Goal: Task Accomplishment & Management: Manage account settings

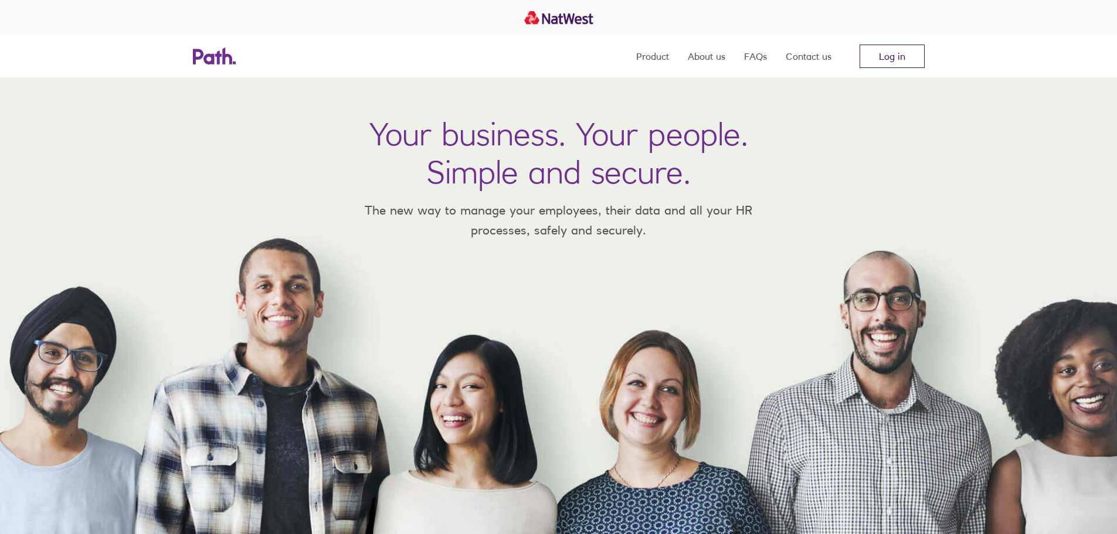
click at [881, 57] on link "Log in" at bounding box center [891, 56] width 65 height 23
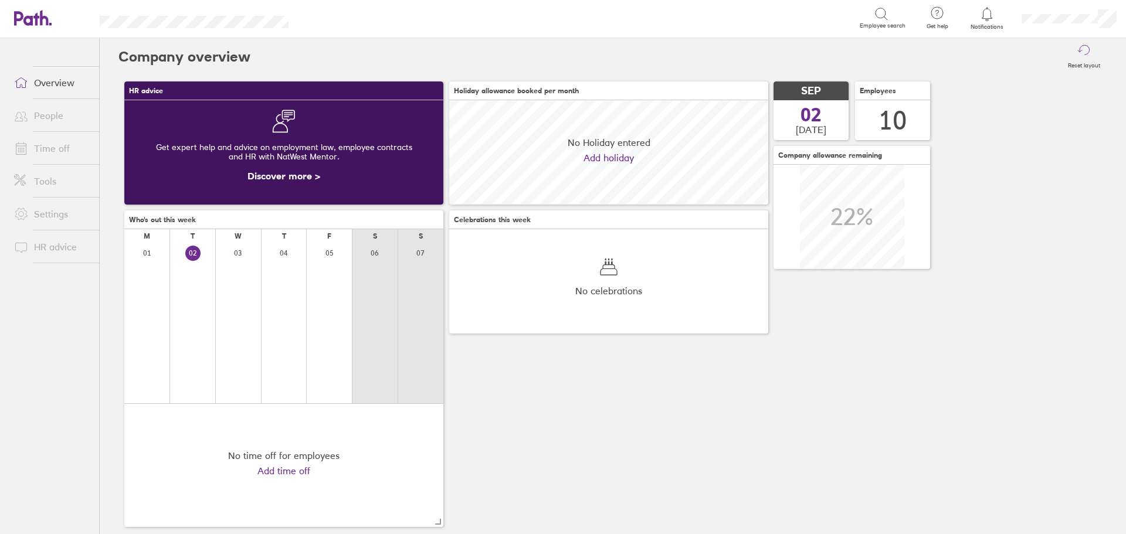
scroll to position [104, 319]
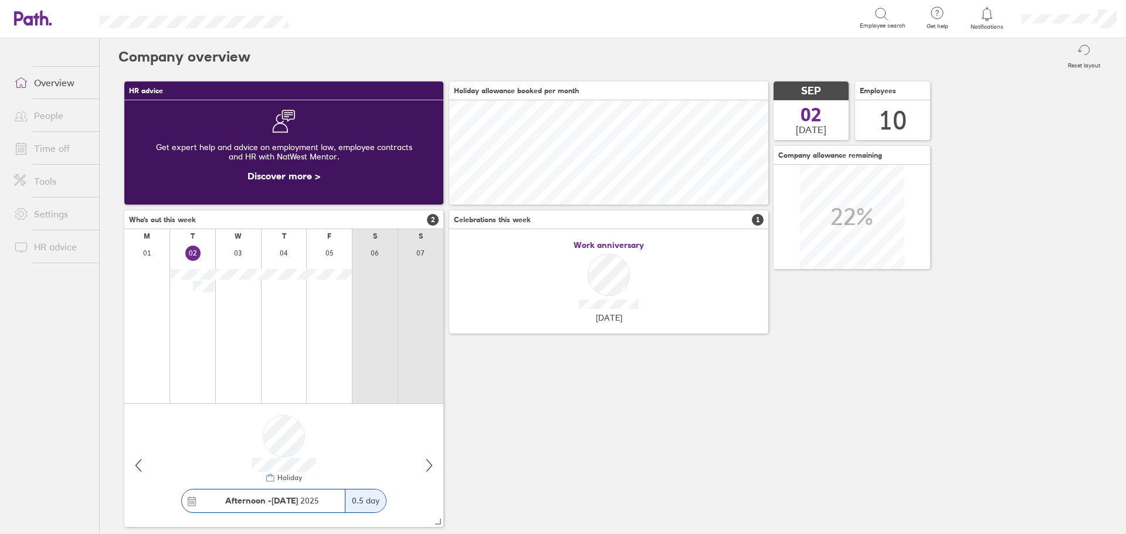
click at [46, 115] on link "People" at bounding box center [52, 115] width 94 height 23
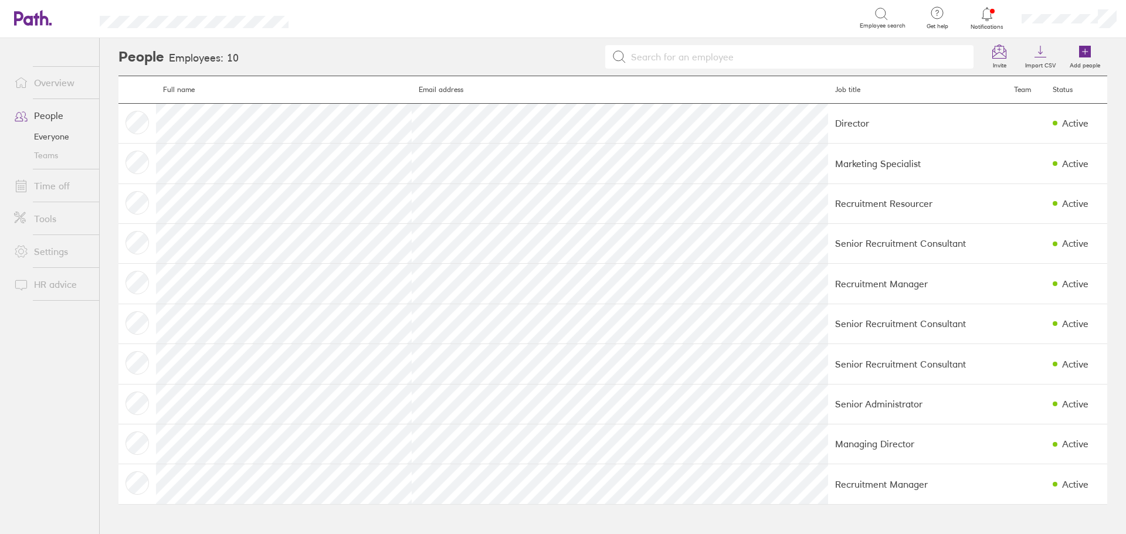
click at [55, 186] on link "Time off" at bounding box center [52, 185] width 94 height 23
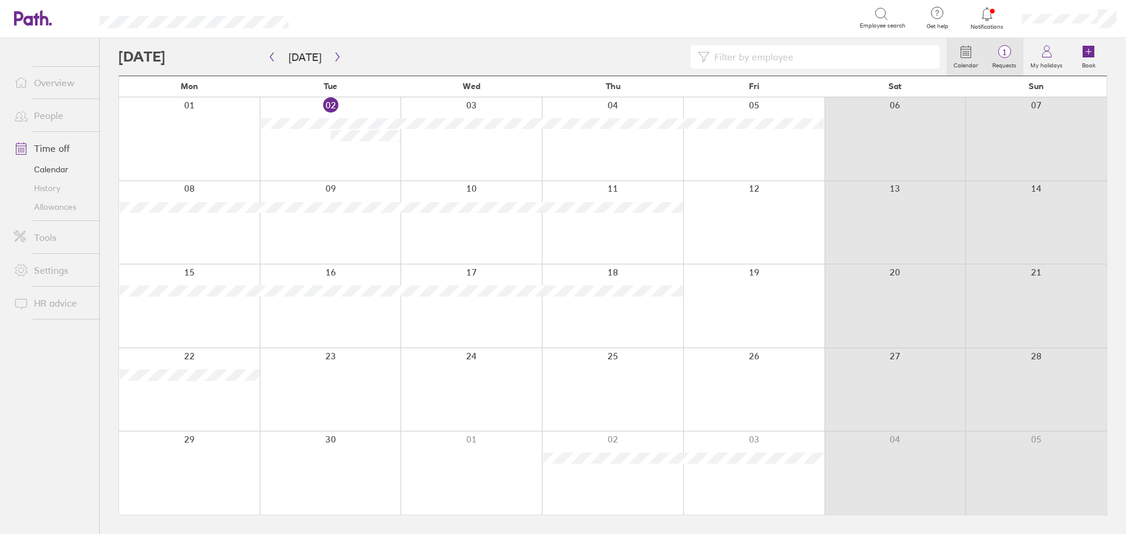
click at [1008, 57] on icon at bounding box center [1004, 52] width 14 height 14
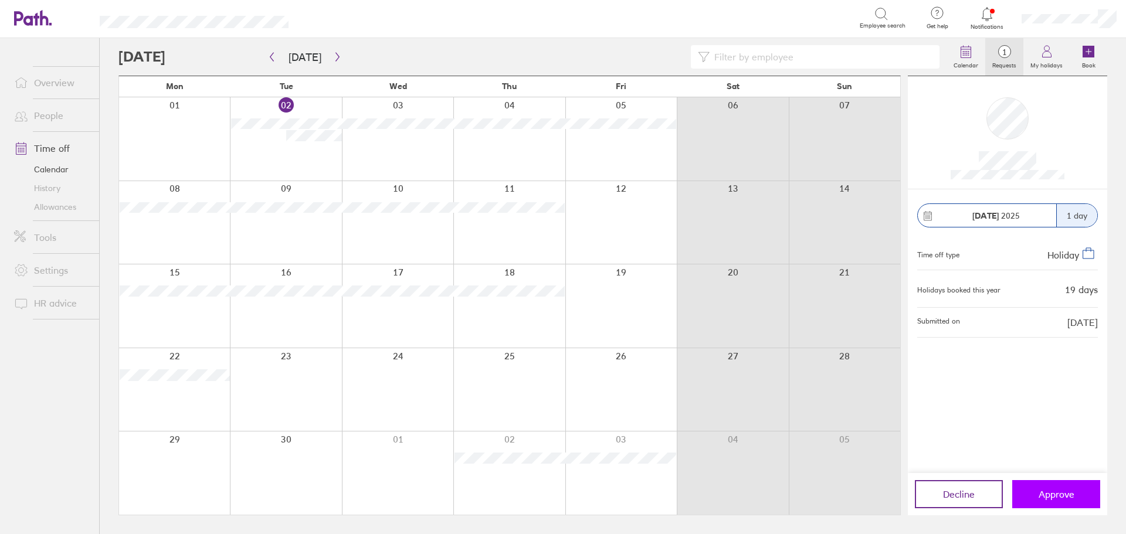
click at [1061, 492] on span "Approve" at bounding box center [1056, 494] width 36 height 11
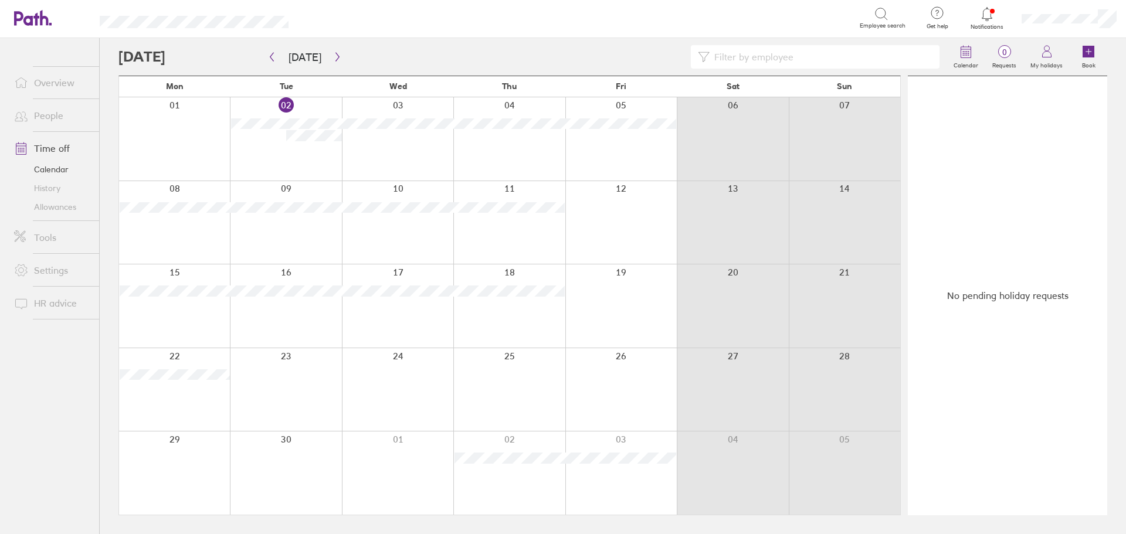
click at [50, 84] on link "Overview" at bounding box center [52, 82] width 94 height 23
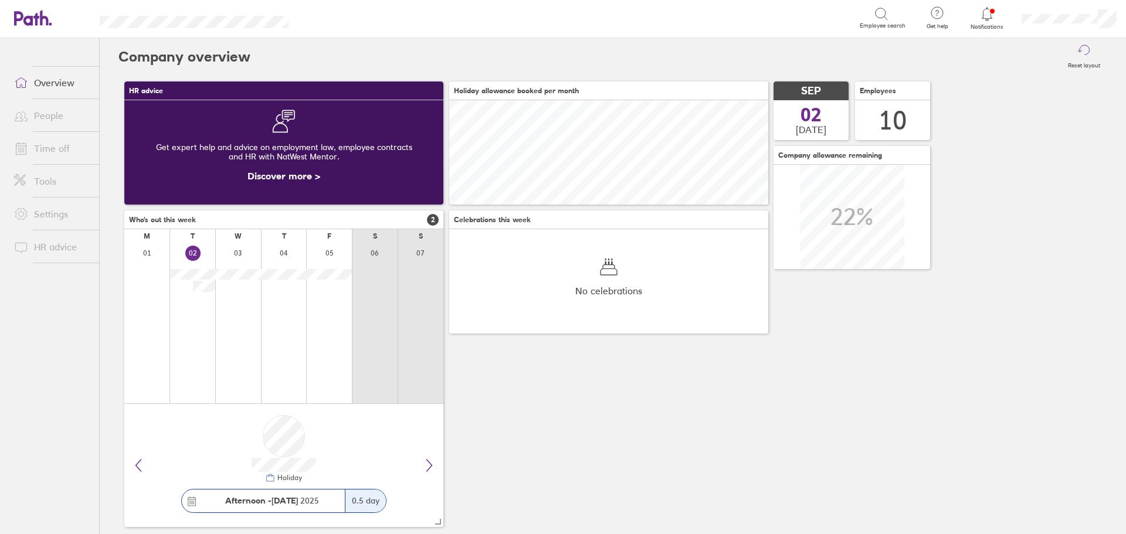
scroll to position [104, 319]
